Goal: Check status: Check status

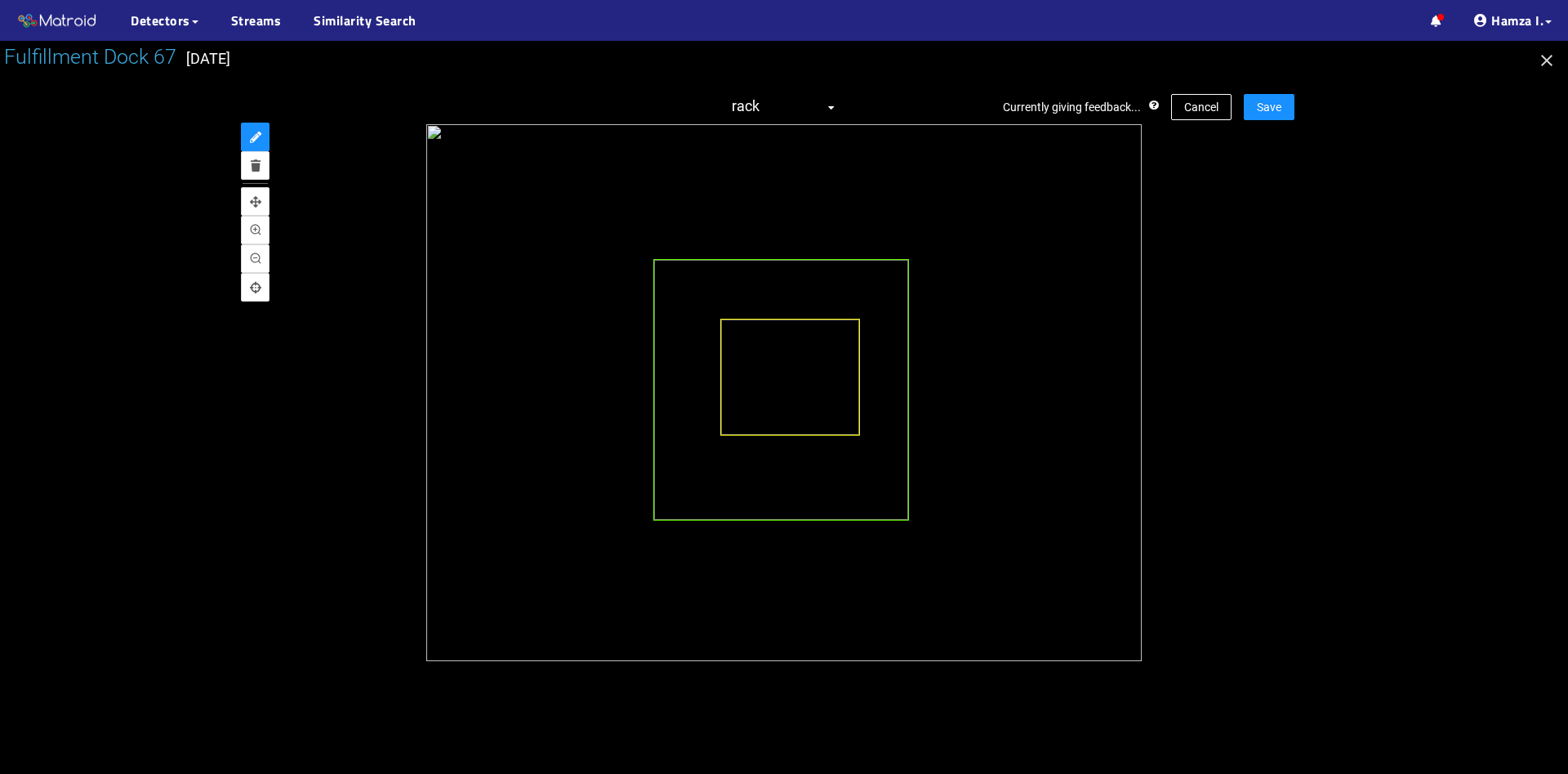
click at [1556, 62] on icon "button" at bounding box center [1547, 61] width 20 height 20
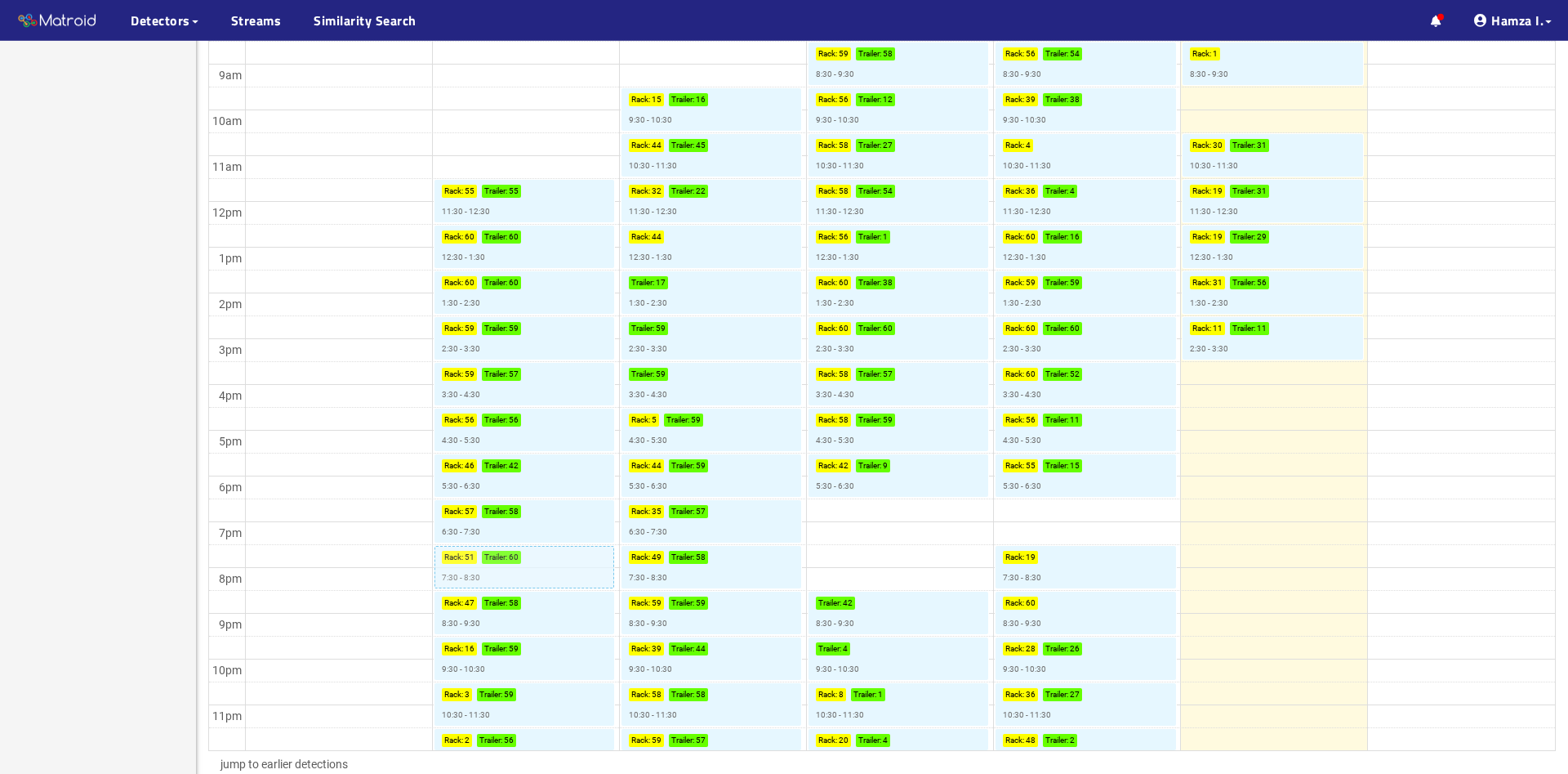
scroll to position [471, 0]
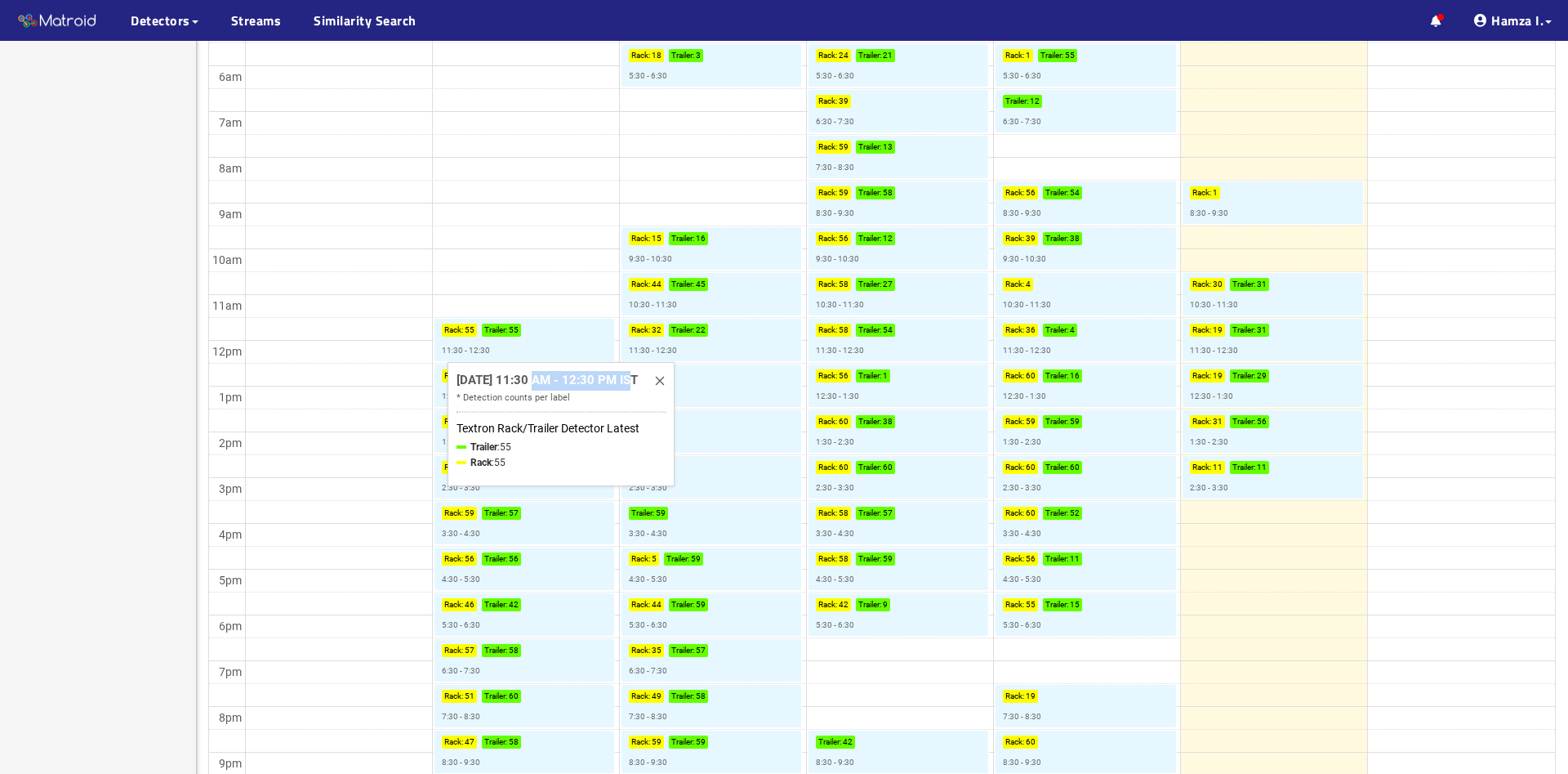
drag, startPoint x: 532, startPoint y: 380, endPoint x: 627, endPoint y: 379, distance: 95.0
click at [627, 379] on div "Sep 29, 2025 11:30 AM - 12:30 PM IST" at bounding box center [547, 380] width 181 height 20
copy div "11:30 AM - 12:30"
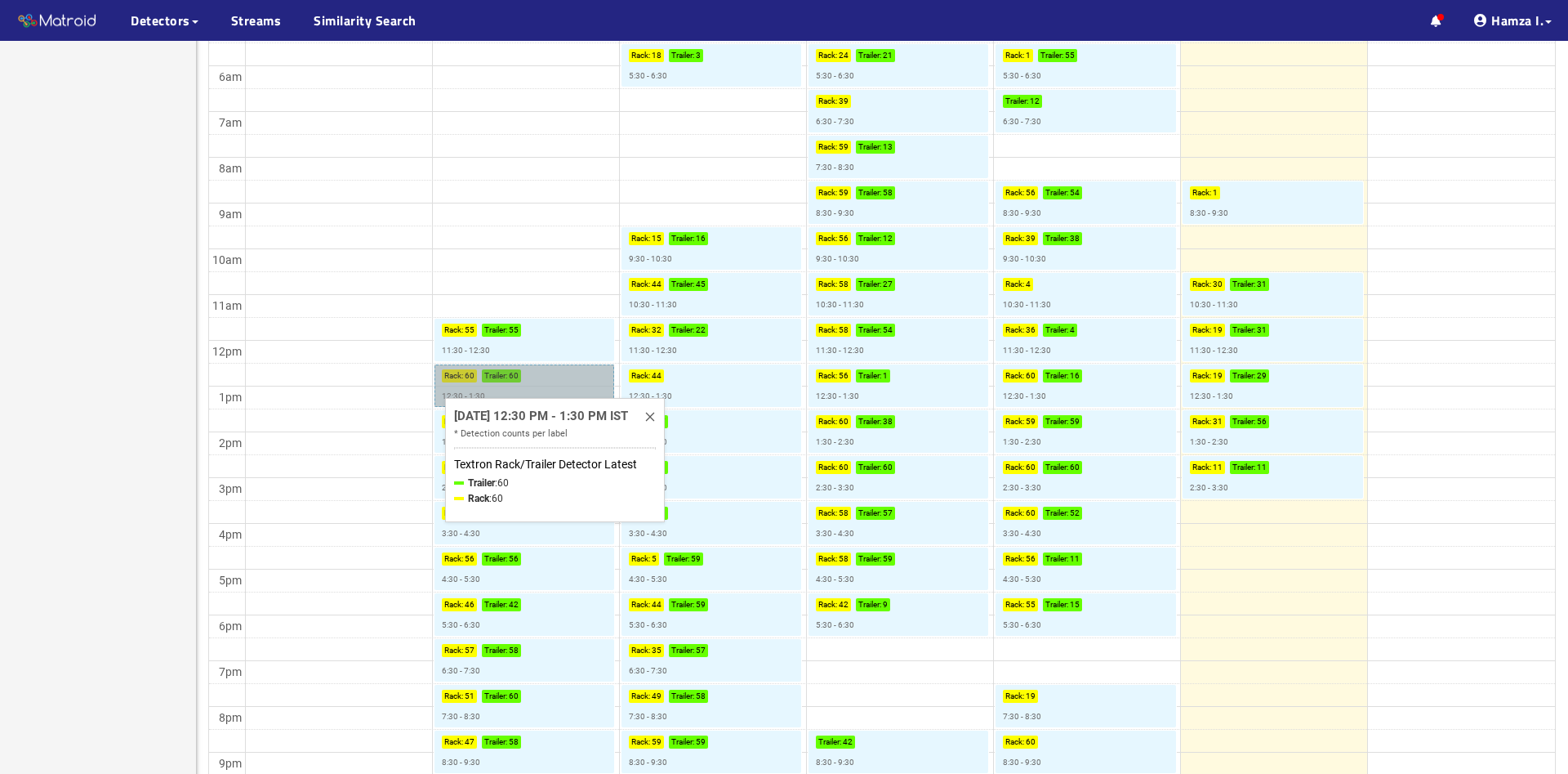
click at [441, 398] on link "Rack : 60 Trailer : 60 12:30 - 1:30" at bounding box center [524, 386] width 179 height 43
drag, startPoint x: 528, startPoint y: 413, endPoint x: 630, endPoint y: 414, distance: 102.0
click at [626, 415] on div "Sep 29, 2025 12:30 PM - 1:30 PM IST" at bounding box center [538, 415] width 174 height 20
copy div "12:30 PM - 1:30 PM"
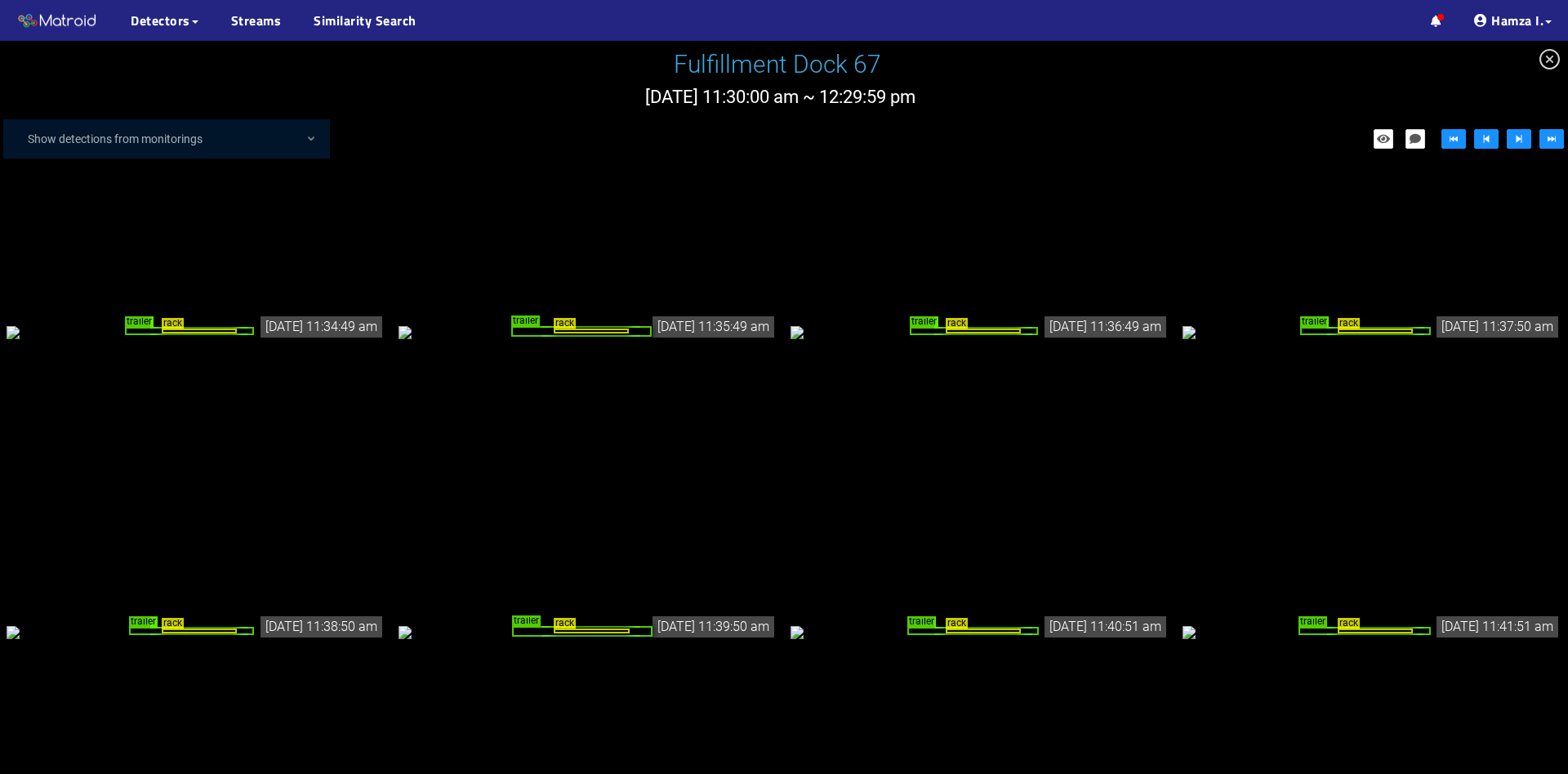
scroll to position [471, 0]
